Goal: Task Accomplishment & Management: Complete application form

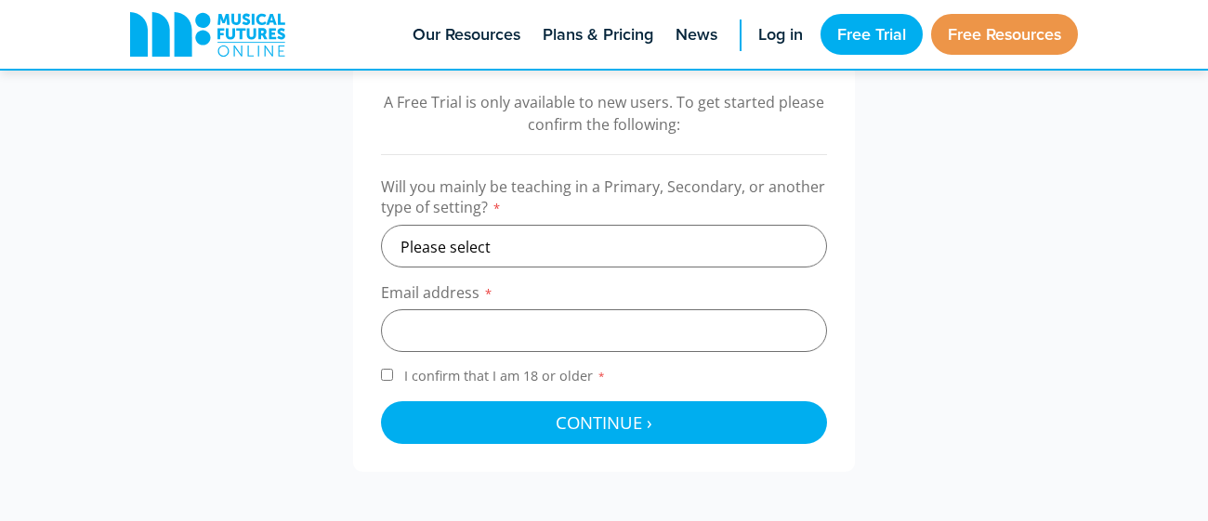
scroll to position [621, 0]
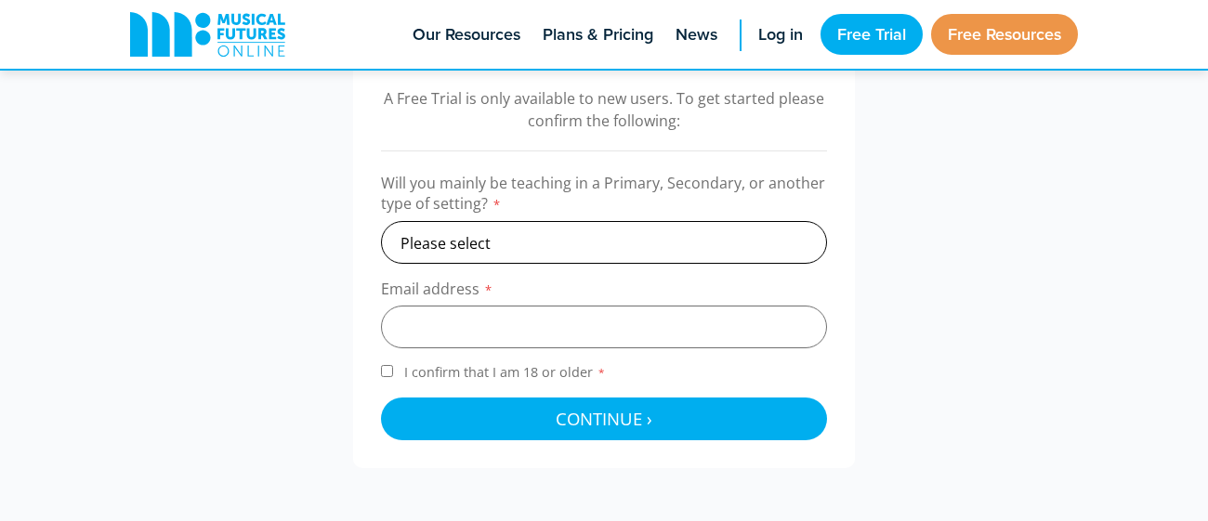
click at [602, 229] on select "Please select Primary Secondary Other" at bounding box center [604, 242] width 446 height 43
click at [591, 235] on select "Please select Primary Secondary Other" at bounding box center [604, 242] width 446 height 43
click at [202, 60] on link "Musical Futures Online" at bounding box center [207, 34] width 179 height 69
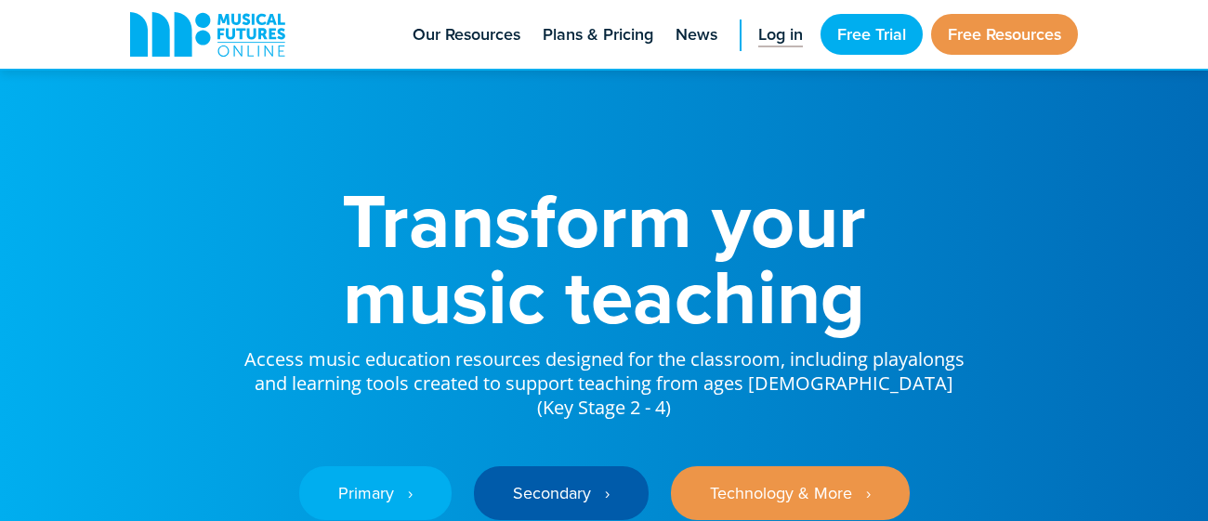
click at [791, 28] on span "Log in" at bounding box center [780, 34] width 45 height 25
